Goal: Task Accomplishment & Management: Manage account settings

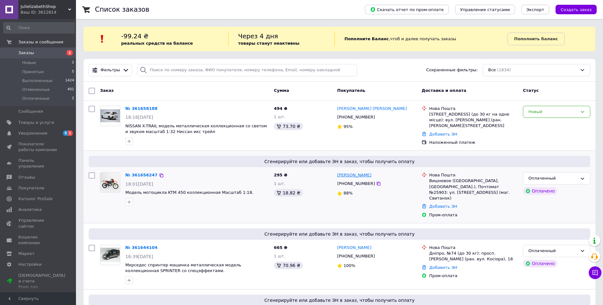
drag, startPoint x: 337, startPoint y: 175, endPoint x: 368, endPoint y: 174, distance: 31.4
click at [368, 174] on div "[PERSON_NAME]" at bounding box center [354, 175] width 35 height 7
copy link "[PERSON_NAME]"
click at [578, 179] on div "Оплаченный" at bounding box center [556, 178] width 67 height 12
drag, startPoint x: 540, startPoint y: 191, endPoint x: 587, endPoint y: 201, distance: 48.6
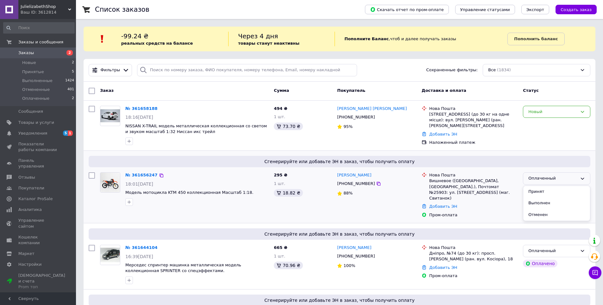
click at [539, 191] on li "Принят" at bounding box center [556, 192] width 67 height 12
click at [156, 174] on icon at bounding box center [158, 174] width 5 height 5
click at [377, 185] on icon at bounding box center [379, 183] width 4 height 4
click at [382, 203] on div "Інна Тимошенко +380502083048 88%" at bounding box center [377, 194] width 85 height 51
click at [361, 205] on div "Інна Тимошенко +380502083048 88%" at bounding box center [377, 194] width 85 height 51
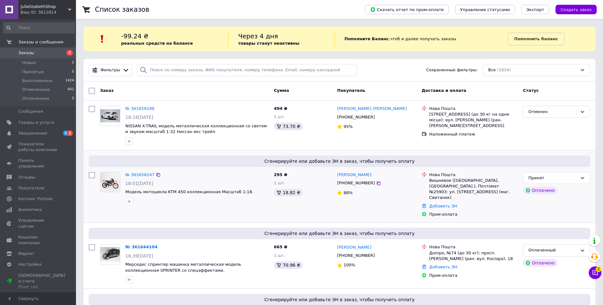
click at [202, 205] on div at bounding box center [197, 201] width 146 height 10
drag, startPoint x: 359, startPoint y: 175, endPoint x: 324, endPoint y: 208, distance: 48.4
click at [324, 208] on div "295 ₴ 1 шт. 18.82 ₴" at bounding box center [302, 194] width 63 height 51
drag, startPoint x: 351, startPoint y: 175, endPoint x: 345, endPoint y: 176, distance: 5.1
click at [345, 176] on link "Інна Тимошенко" at bounding box center [354, 175] width 34 height 6
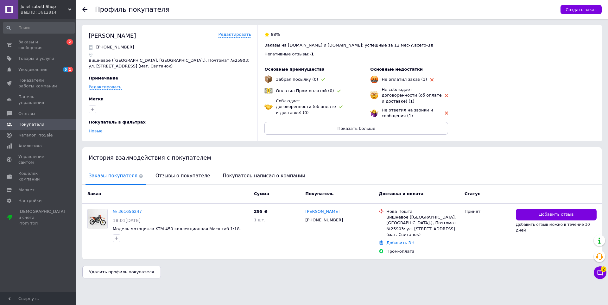
drag, startPoint x: 88, startPoint y: 35, endPoint x: 162, endPoint y: 35, distance: 73.5
click at [162, 35] on div "Тимошенко Інна Редактировать +380502083048 Вишневое (Киевская обл., Бучанский р…" at bounding box center [341, 83] width 519 height 116
copy div "Тимошенко Інна"
click at [85, 10] on icon at bounding box center [84, 9] width 5 height 5
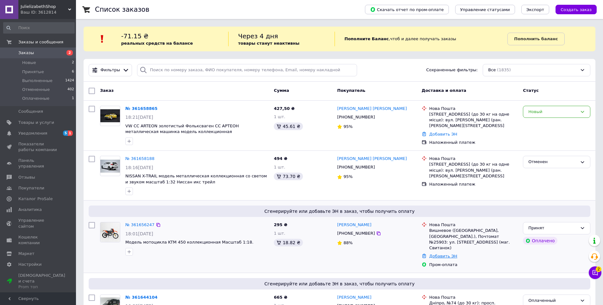
click at [443, 254] on link "Добавить ЭН" at bounding box center [443, 256] width 28 height 5
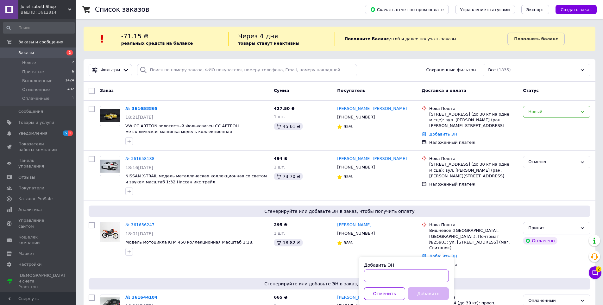
click at [408, 273] on input "Добавить ЭН" at bounding box center [406, 275] width 85 height 13
paste input "20451247450515"
type input "20451247450515"
click at [420, 295] on button "Добавить" at bounding box center [428, 293] width 41 height 13
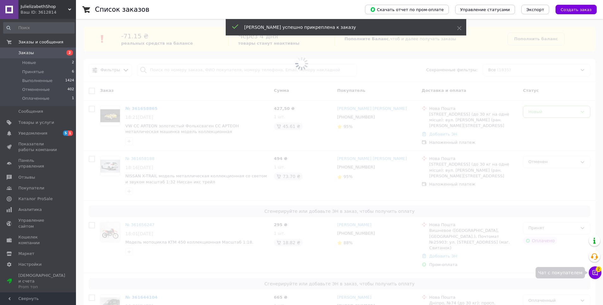
click at [595, 275] on icon at bounding box center [595, 272] width 6 height 6
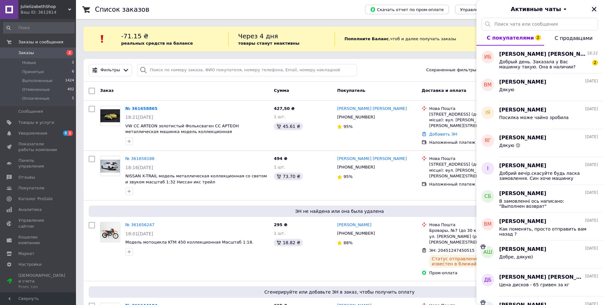
click at [594, 10] on icon "Закрыть" at bounding box center [594, 9] width 4 height 4
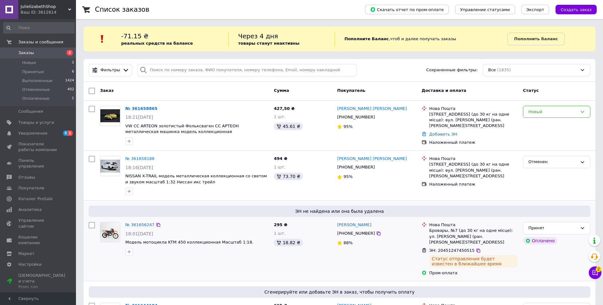
click at [150, 278] on div "ЭН не найдена или она была удалена № 361656247 18:01, 12.09.2025 Модель мотоцик…" at bounding box center [340, 240] width 512 height 80
